Goal: Task Accomplishment & Management: Complete application form

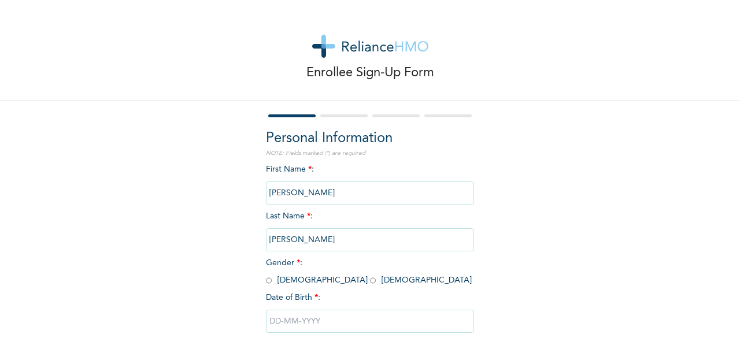
click at [266, 283] on input "radio" at bounding box center [269, 280] width 6 height 11
radio input "true"
click at [278, 323] on input "text" at bounding box center [370, 321] width 208 height 23
select select "8"
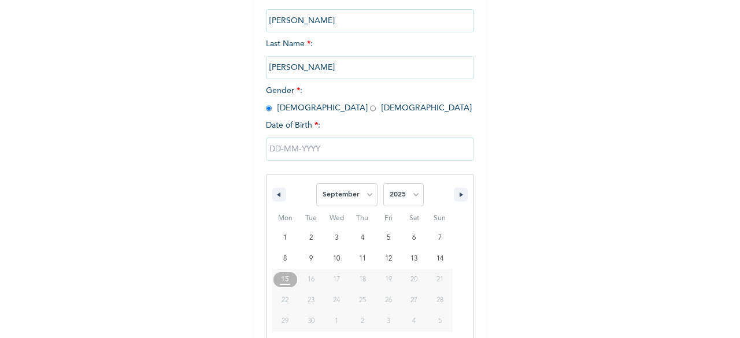
scroll to position [188, 0]
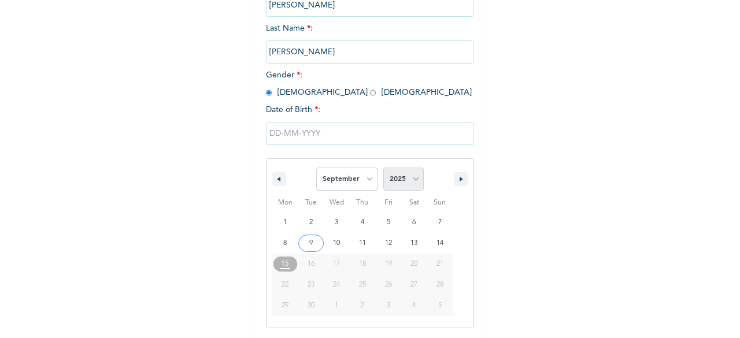
click at [413, 181] on select "2025 2024 2023 2022 2021 2020 2019 2018 2017 2016 2015 2014 2013 2012 2011 2010…" at bounding box center [403, 179] width 40 height 23
select select "2023"
click at [383, 169] on select "2025 2024 2023 2022 2021 2020 2019 2018 2017 2016 2015 2014 2013 2012 2011 2010…" at bounding box center [403, 179] width 40 height 23
click at [347, 180] on select "January February March April May June July August September October November De…" at bounding box center [346, 179] width 61 height 23
select select "2"
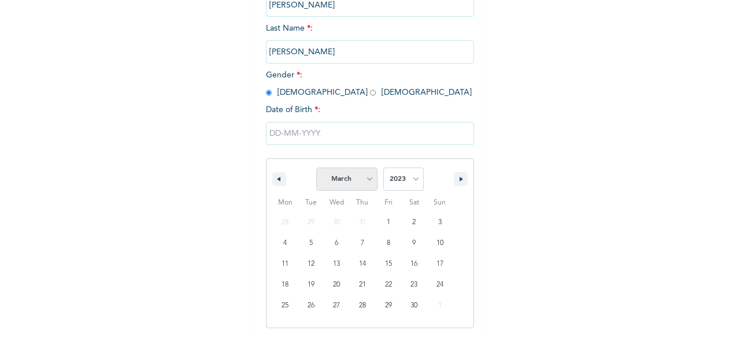
click at [316, 169] on select "January February March April May June July August September October November De…" at bounding box center [346, 179] width 61 height 23
type input "[DATE]"
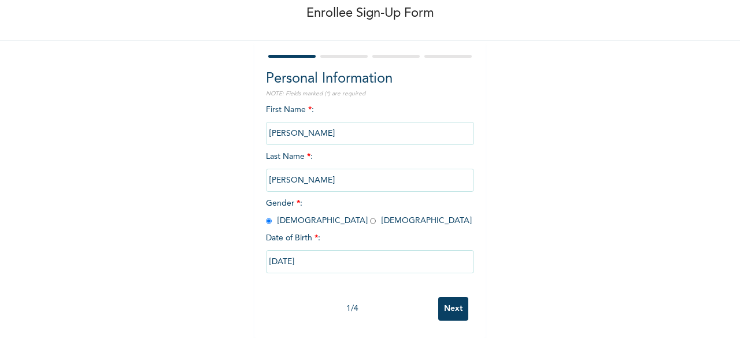
scroll to position [69, 0]
click at [449, 304] on input "Next" at bounding box center [453, 309] width 30 height 24
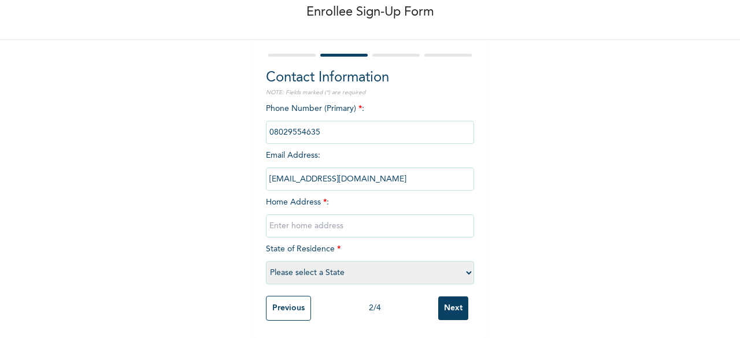
drag, startPoint x: 347, startPoint y: 172, endPoint x: 261, endPoint y: 165, distance: 85.8
click at [266, 168] on input "[EMAIL_ADDRESS][DOMAIN_NAME]" at bounding box center [370, 179] width 208 height 23
click at [620, 182] on div "Enrollee Sign-Up Form Contact Information NOTE: Fields marked (*) are required …" at bounding box center [370, 138] width 740 height 399
click at [343, 172] on input "[EMAIL_ADDRESS][DOMAIN_NAME]" at bounding box center [370, 179] width 208 height 23
click at [266, 169] on input "[EMAIL_ADDRESS][DOMAIN_NAME]" at bounding box center [370, 179] width 208 height 23
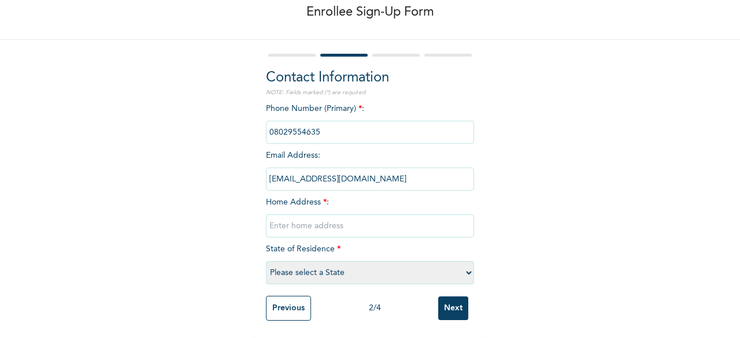
click at [266, 172] on input "[EMAIL_ADDRESS][DOMAIN_NAME]" at bounding box center [370, 179] width 208 height 23
click at [325, 127] on input "phone" at bounding box center [370, 132] width 208 height 23
click at [318, 219] on input "text" at bounding box center [370, 225] width 208 height 23
type input "[STREET_ADDRESS][PERSON_NAME]"
click at [453, 263] on select "Please select a State [PERSON_NAME] (FCT) [PERSON_NAME] Ibom [GEOGRAPHIC_DATA] …" at bounding box center [370, 272] width 208 height 23
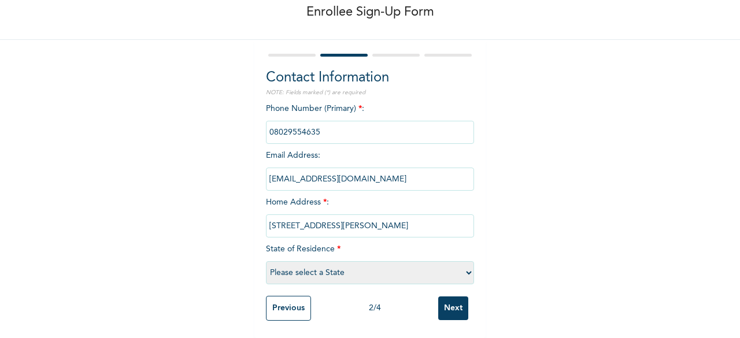
select select "25"
click at [560, 260] on div "Enrollee Sign-Up Form Contact Information NOTE: Fields marked (*) are required …" at bounding box center [370, 138] width 740 height 399
click at [451, 304] on input "Next" at bounding box center [453, 309] width 30 height 24
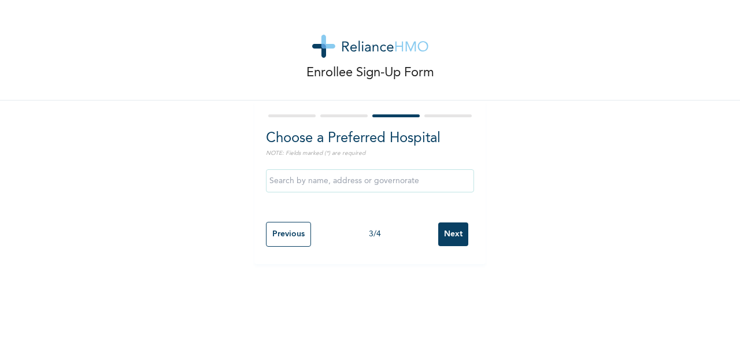
scroll to position [0, 0]
click at [359, 180] on input "text" at bounding box center [370, 180] width 208 height 23
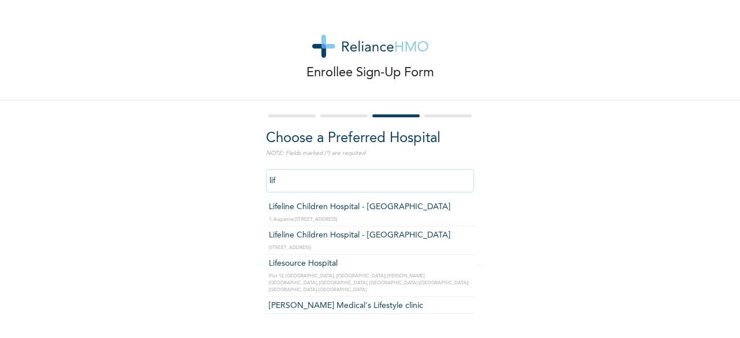
type input "Lifeline Children Hospital - [GEOGRAPHIC_DATA]"
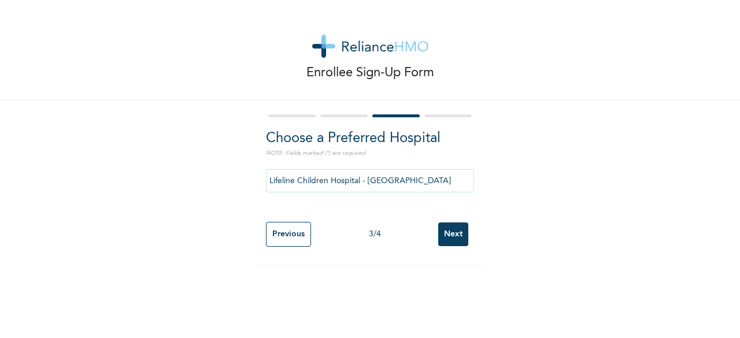
click at [456, 231] on input "Next" at bounding box center [453, 235] width 30 height 24
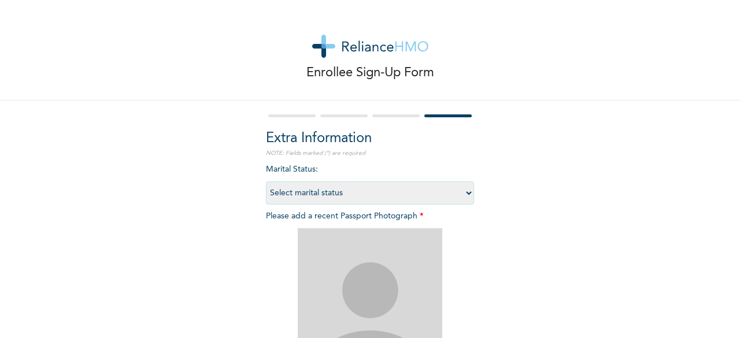
click at [462, 191] on select "Select marital status [DEMOGRAPHIC_DATA] Married [DEMOGRAPHIC_DATA] Widow/[DEMO…" at bounding box center [370, 193] width 208 height 23
select select "1"
click at [266, 182] on select "Select marital status [DEMOGRAPHIC_DATA] Married [DEMOGRAPHIC_DATA] Widow/[DEMO…" at bounding box center [370, 193] width 208 height 23
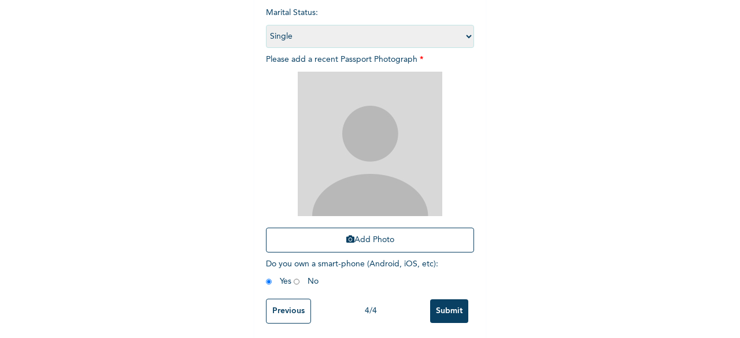
scroll to position [169, 0]
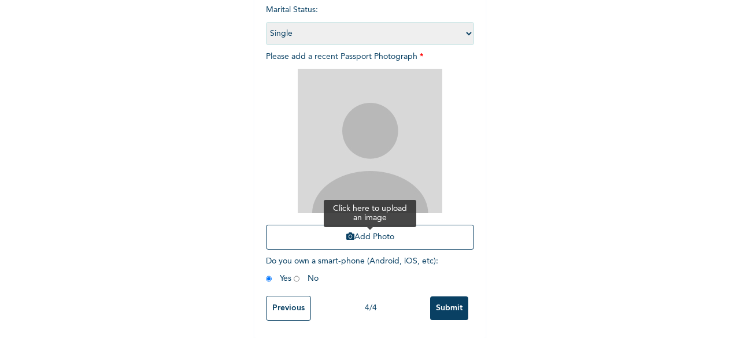
click at [371, 229] on button "Add Photo" at bounding box center [370, 237] width 208 height 25
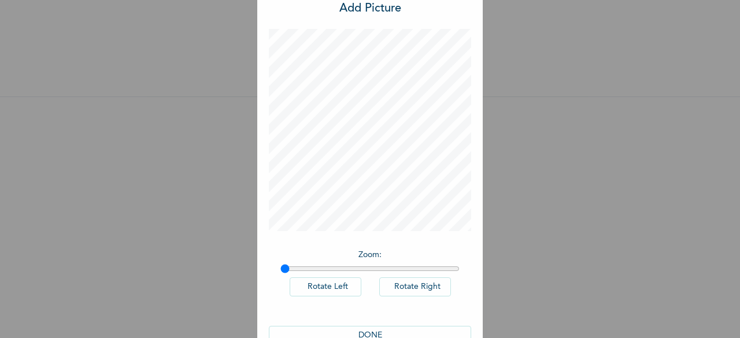
scroll to position [65, 0]
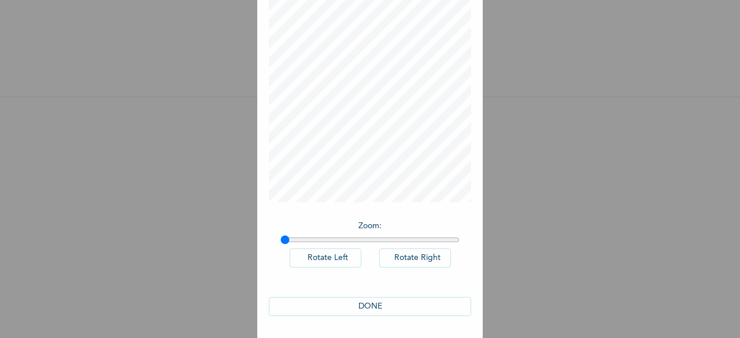
click at [369, 305] on button "DONE" at bounding box center [370, 306] width 202 height 19
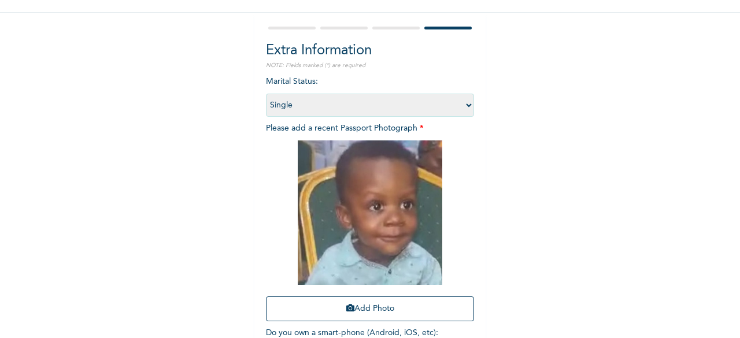
scroll to position [169, 0]
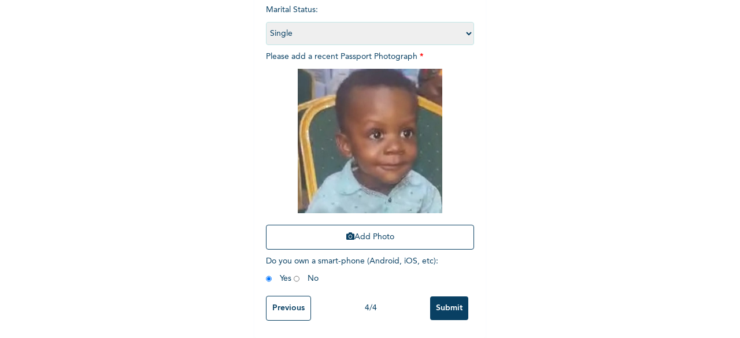
click at [443, 301] on input "Submit" at bounding box center [449, 309] width 38 height 24
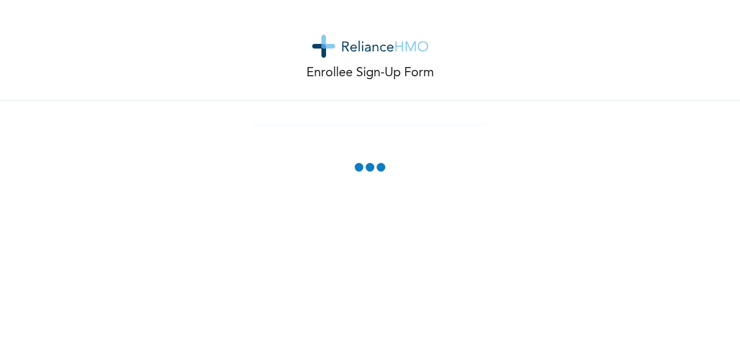
scroll to position [0, 0]
